Goal: Navigation & Orientation: Understand site structure

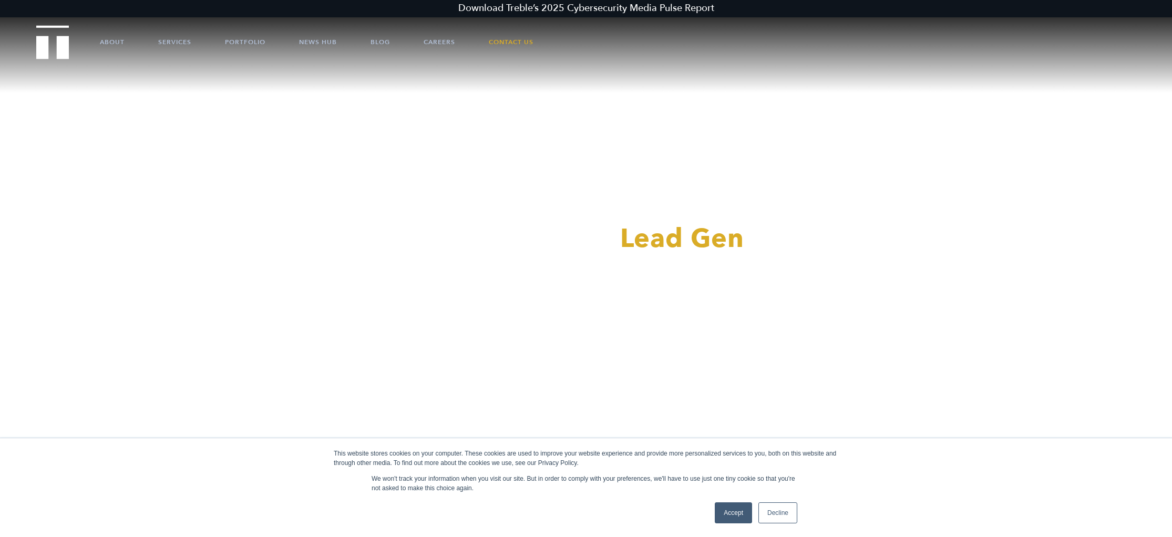
click at [780, 513] on link "Decline" at bounding box center [778, 513] width 39 height 21
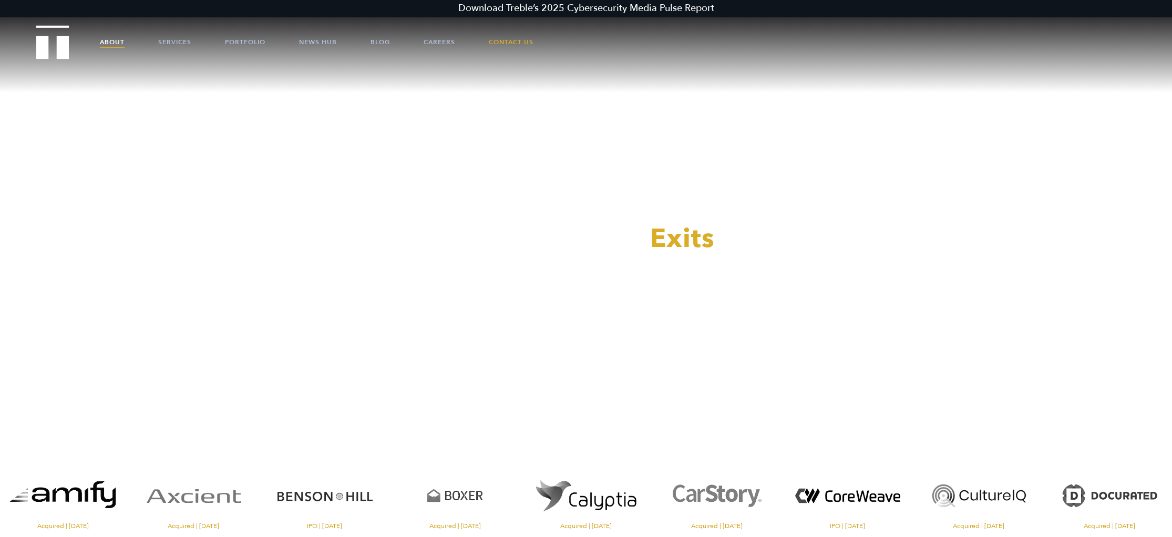
scroll to position [5, 0]
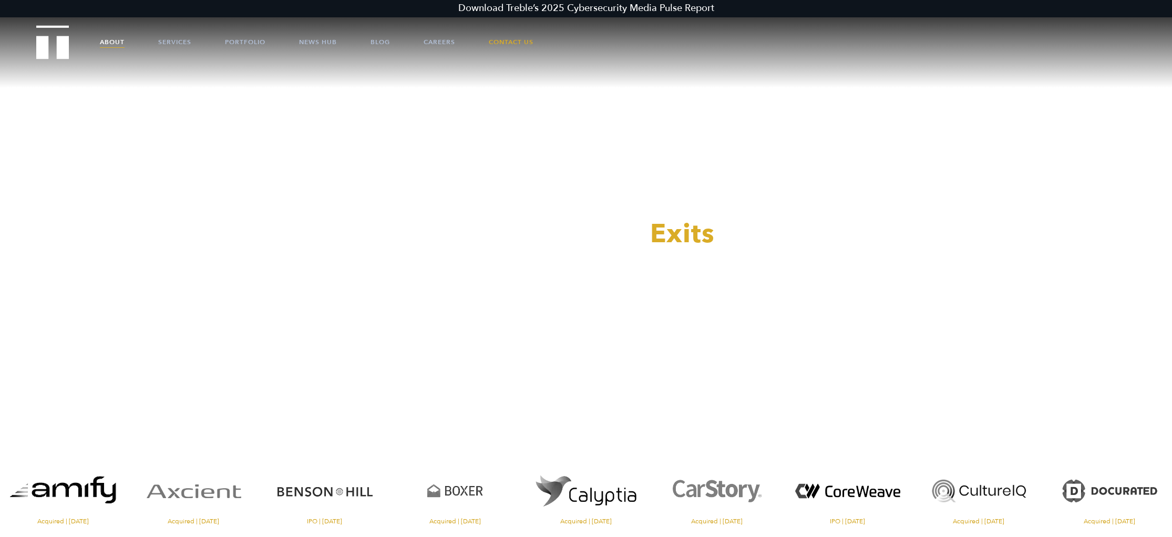
click at [104, 44] on link "About" at bounding box center [112, 42] width 25 height 32
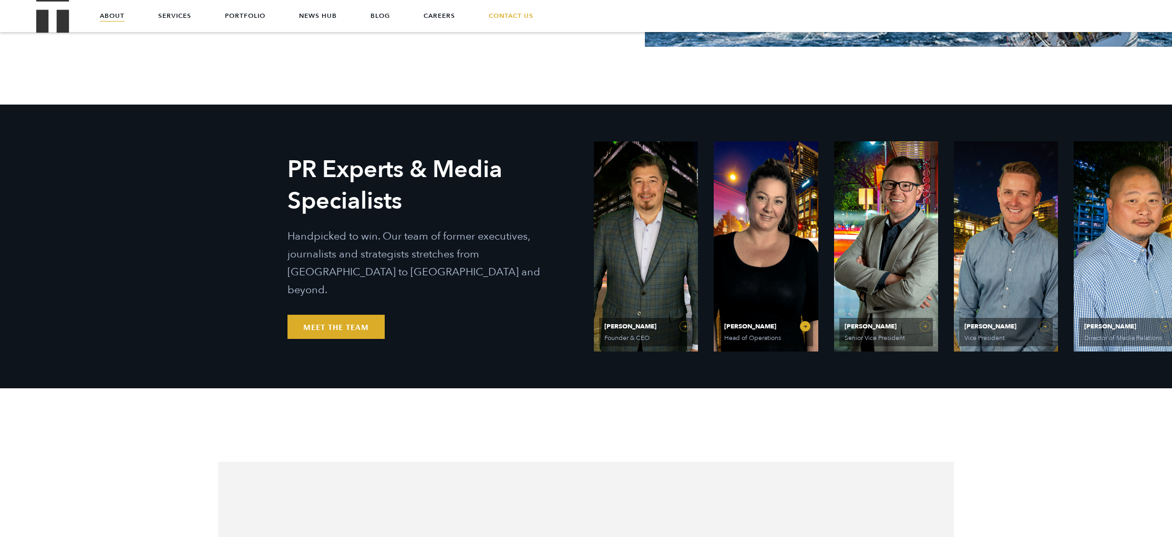
scroll to position [448, 0]
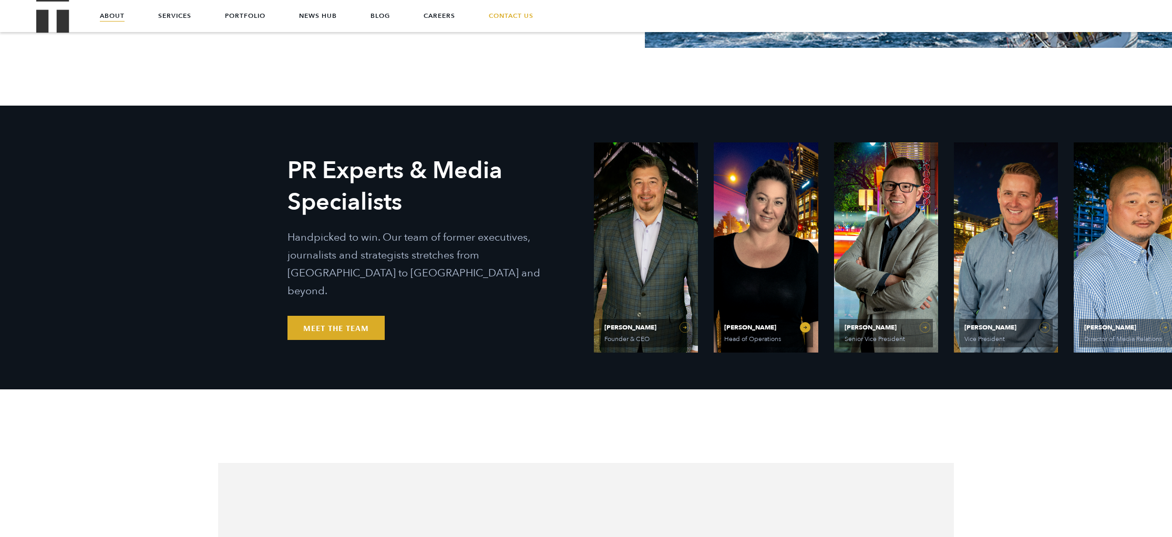
click at [751, 159] on link "[PERSON_NAME] Head of Operations" at bounding box center [766, 247] width 104 height 210
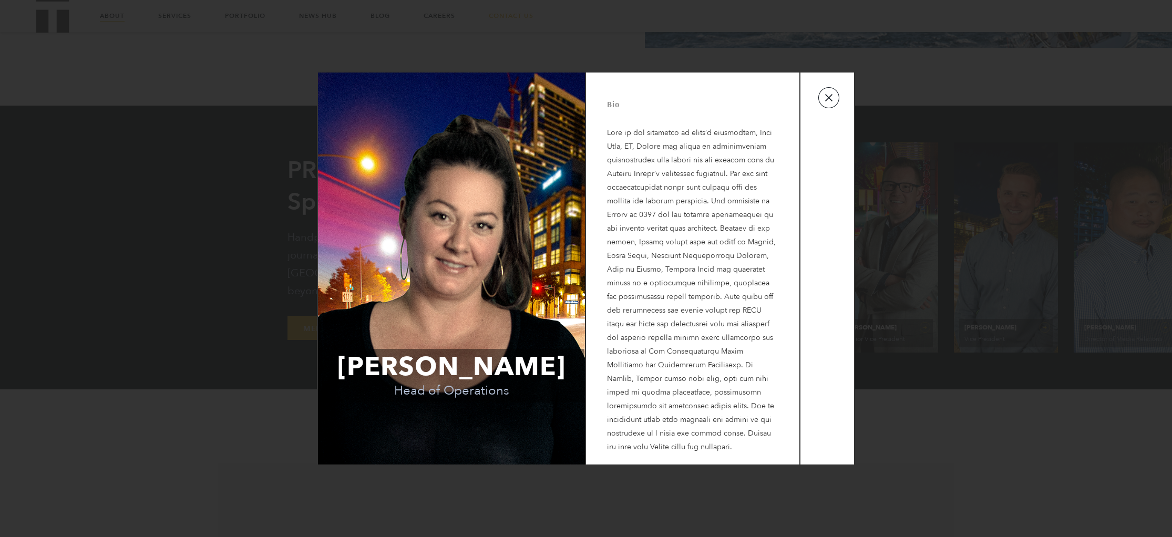
click at [822, 104] on button "button" at bounding box center [829, 97] width 21 height 21
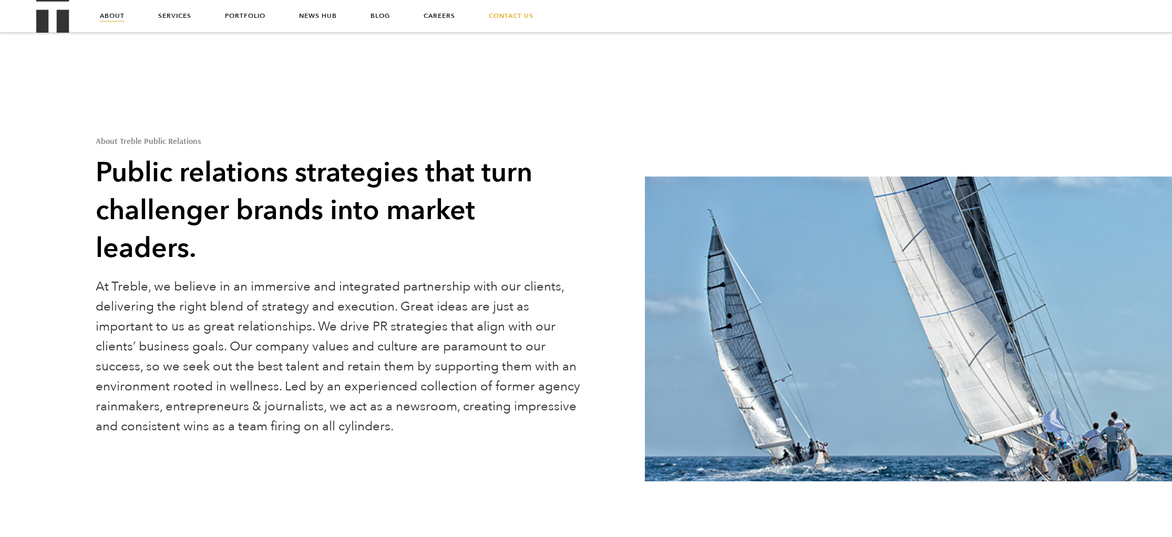
scroll to position [0, 0]
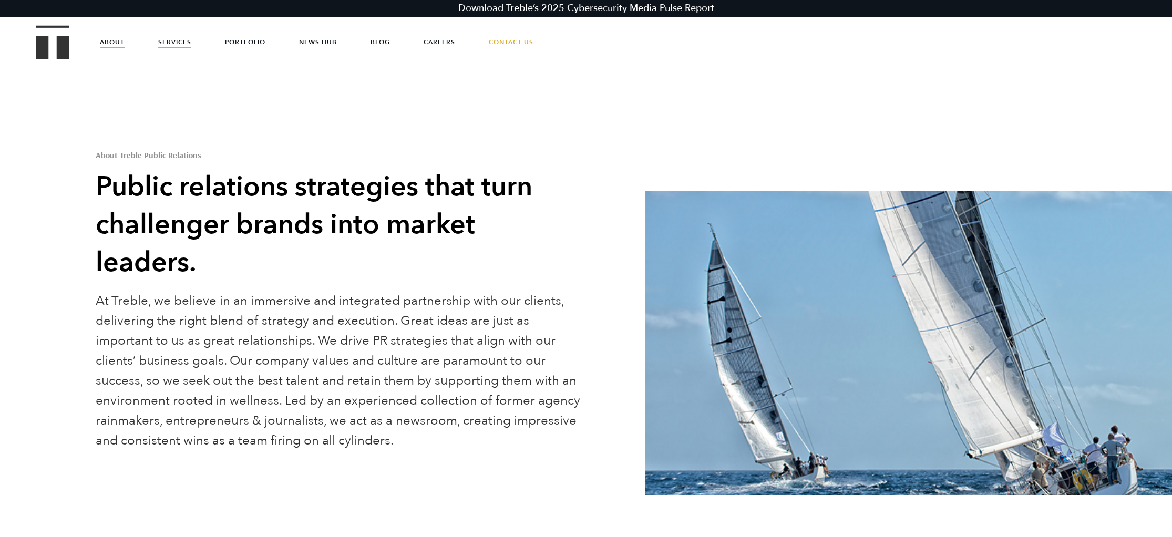
click at [185, 43] on link "Services" at bounding box center [174, 42] width 33 height 32
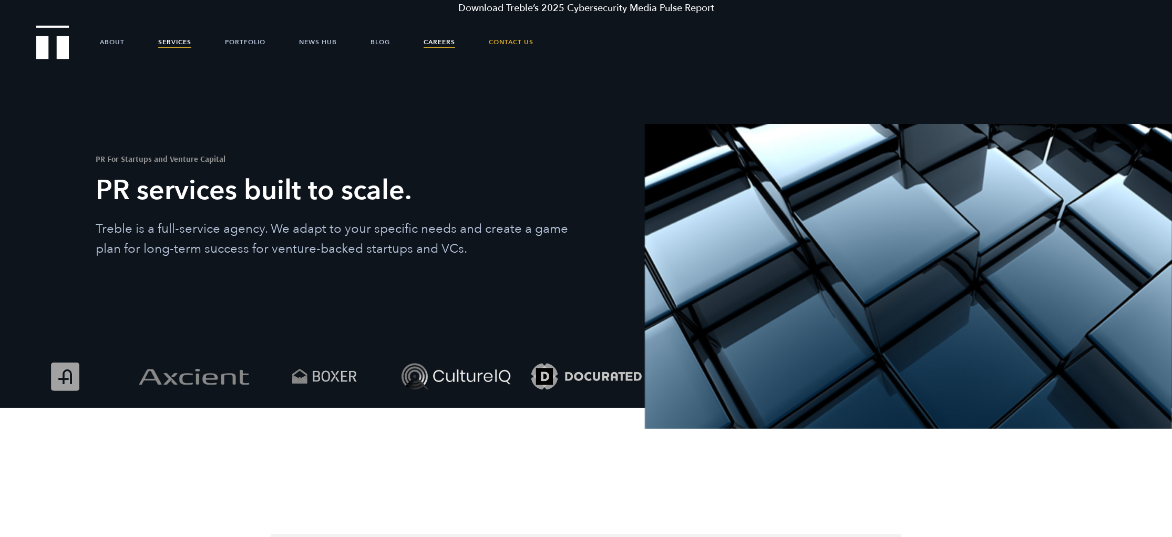
click at [424, 42] on link "Careers" at bounding box center [440, 42] width 32 height 32
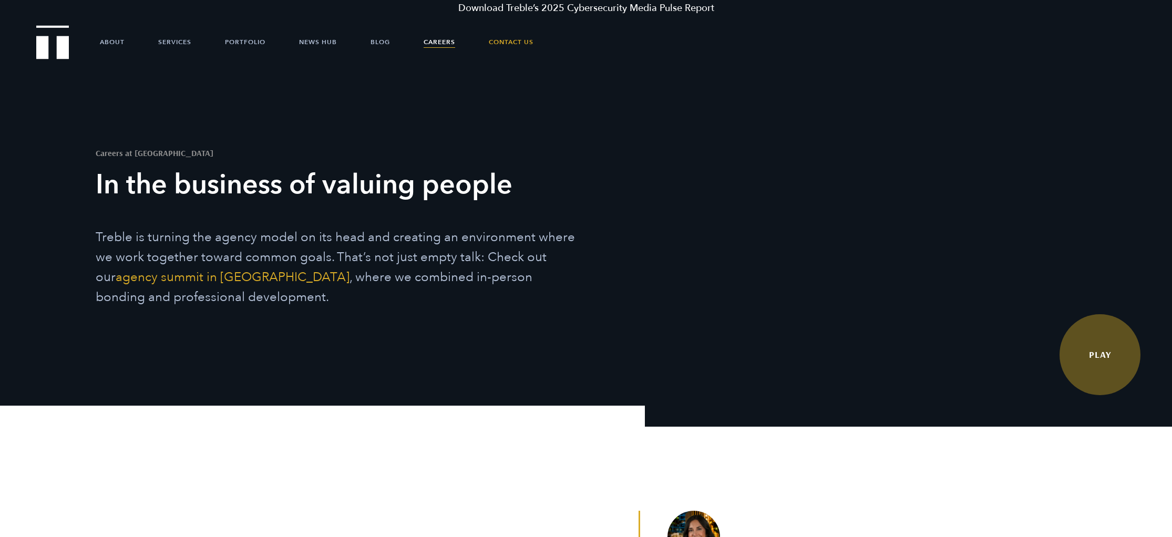
scroll to position [4, 0]
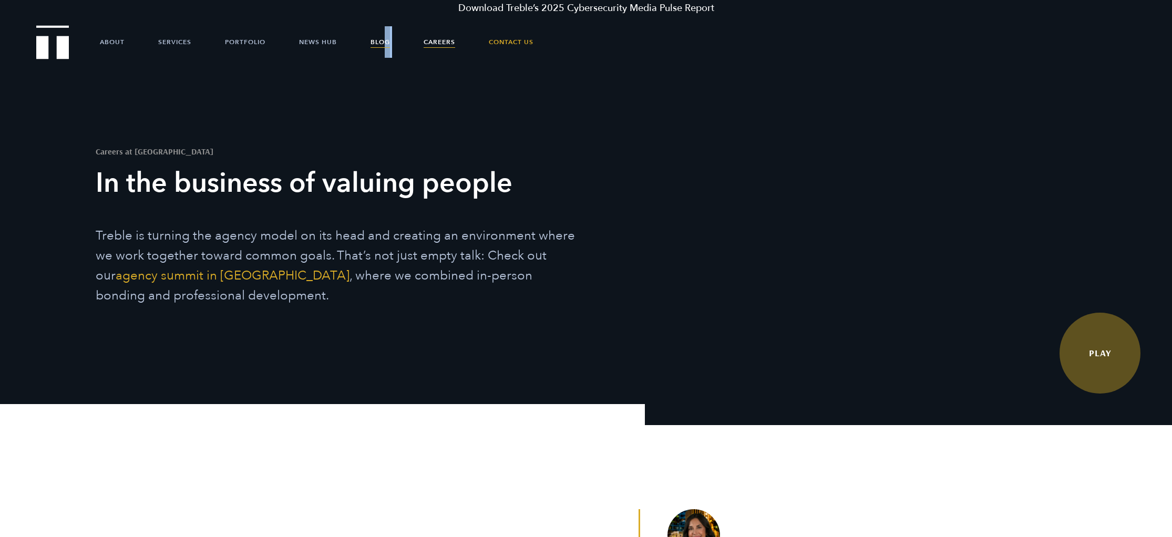
click at [385, 57] on ul "About Services Portfolio News Hub Blog Careers Contact Us" at bounding box center [586, 42] width 1036 height 32
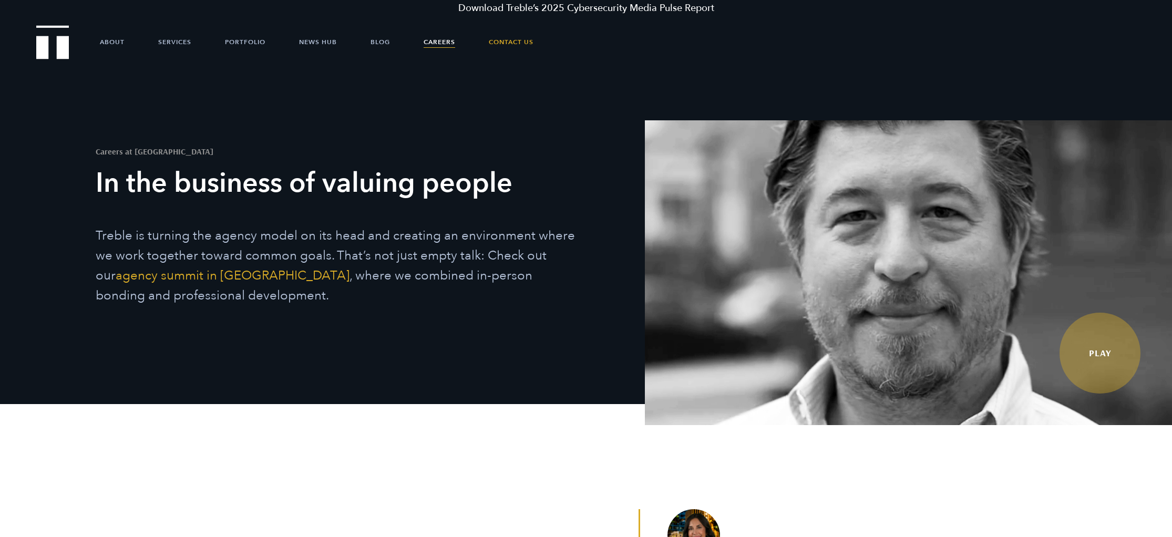
click at [409, 200] on h3 "In the business of valuing people" at bounding box center [339, 184] width 487 height 38
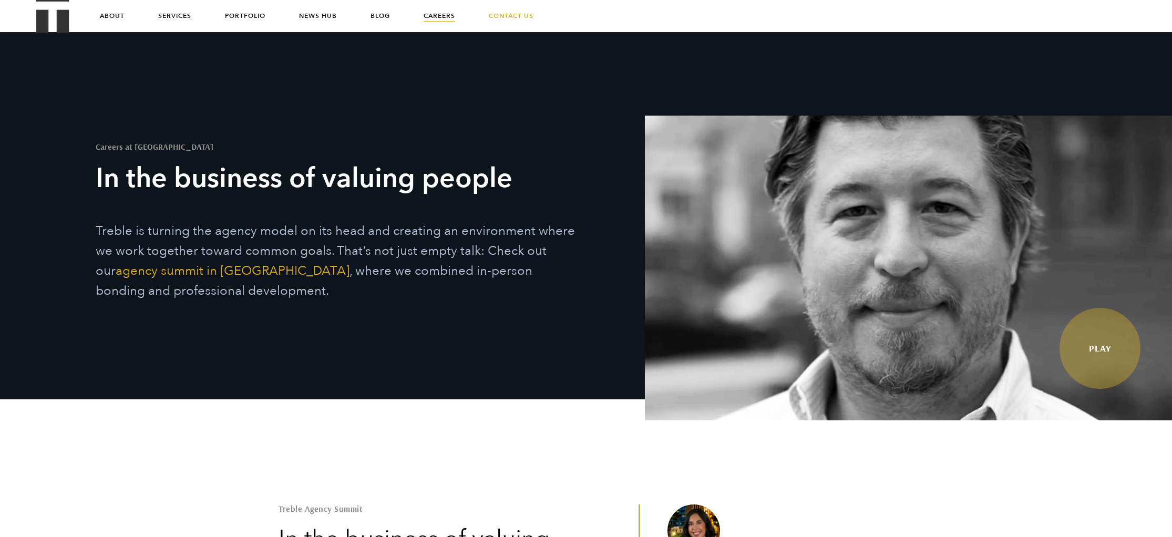
scroll to position [0, 0]
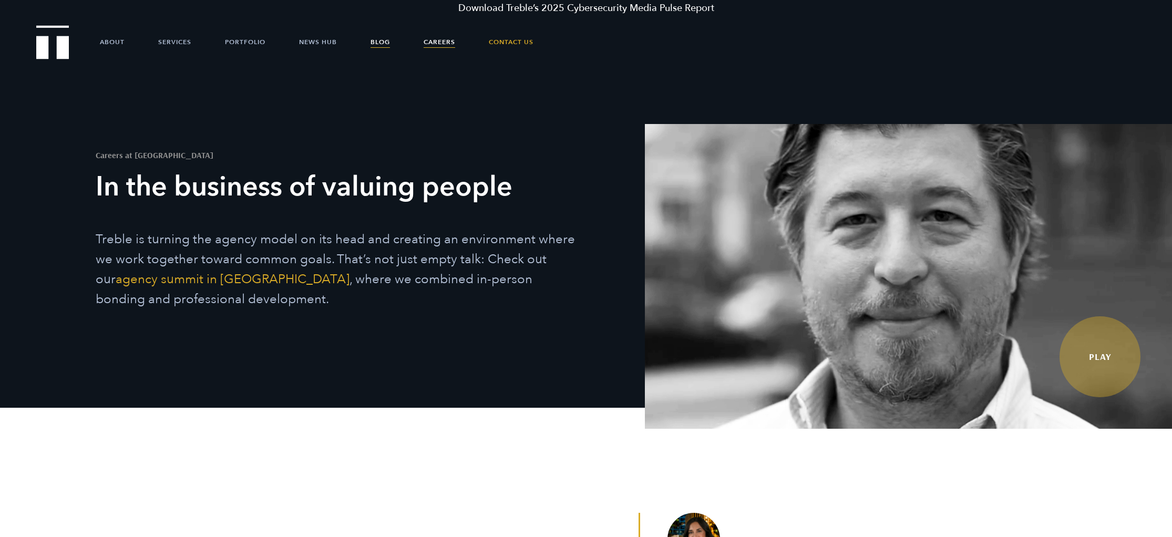
click at [374, 43] on link "Blog" at bounding box center [380, 42] width 19 height 32
